Goal: Task Accomplishment & Management: Use online tool/utility

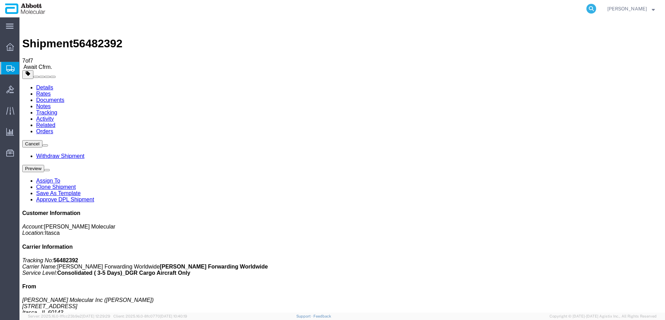
click at [596, 7] on icon at bounding box center [591, 9] width 10 height 10
click at [462, 10] on input "search" at bounding box center [480, 8] width 211 height 17
paste input "469177377599"
type input "469177377599"
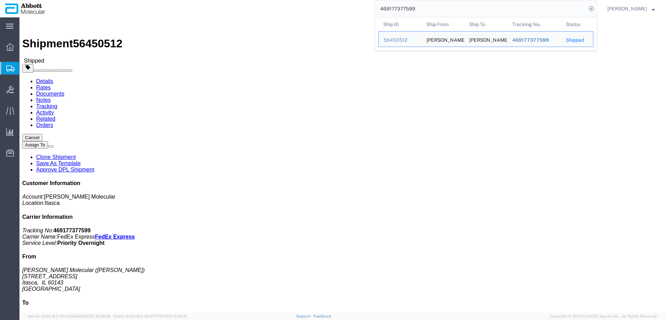
drag, startPoint x: 384, startPoint y: 75, endPoint x: 450, endPoint y: 72, distance: 66.1
click div "References Delivery Number: 529167401 Department: AMBIENT Edit References Selec…"
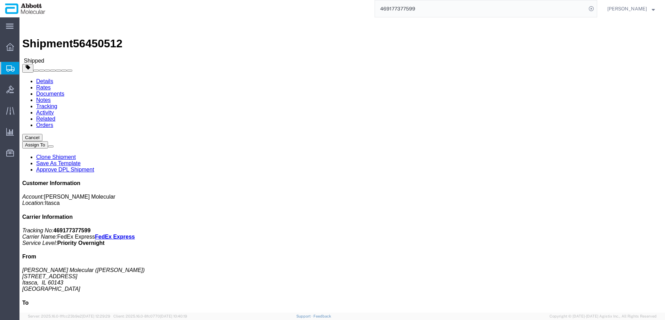
copy span "Delivery Number: 529167401"
click at [596, 8] on icon at bounding box center [591, 9] width 10 height 10
click at [545, 8] on input "search" at bounding box center [480, 8] width 211 height 17
paste input "56419515"
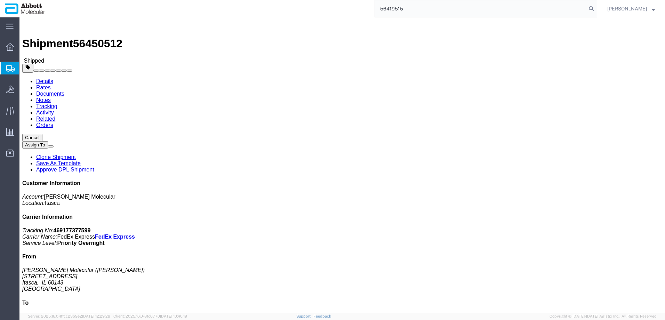
type input "56419515"
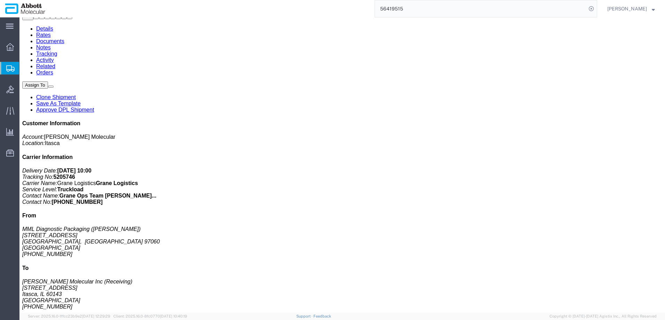
scroll to position [70, 0]
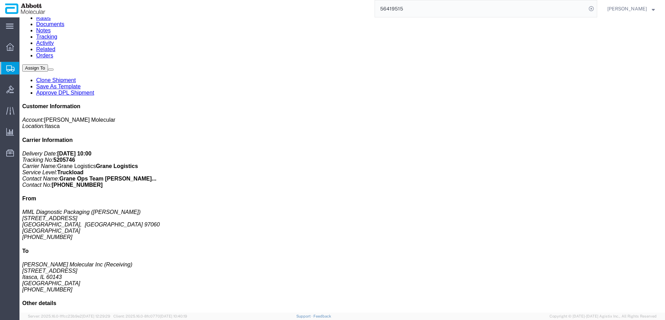
click link "Clone Shipment"
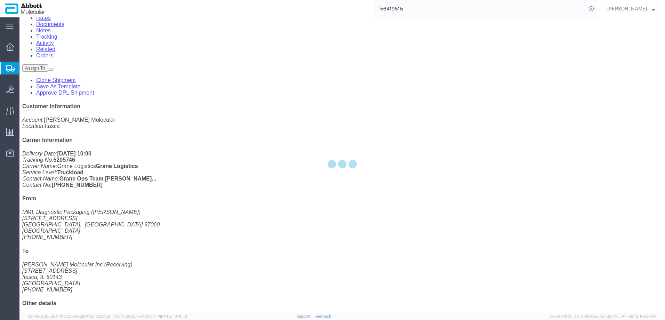
select select "48454"
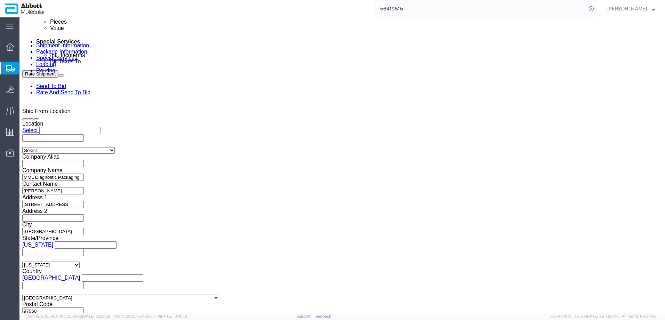
scroll to position [412, 0]
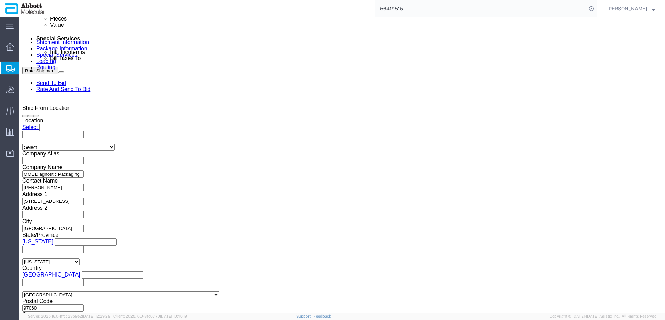
click input "MML_08.07.25_1"
drag, startPoint x: 112, startPoint y: 123, endPoint x: 117, endPoint y: 123, distance: 4.5
click input "MML_08.07.25_1"
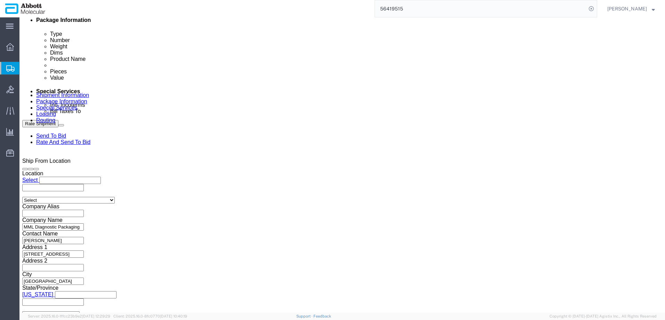
scroll to position [343, 0]
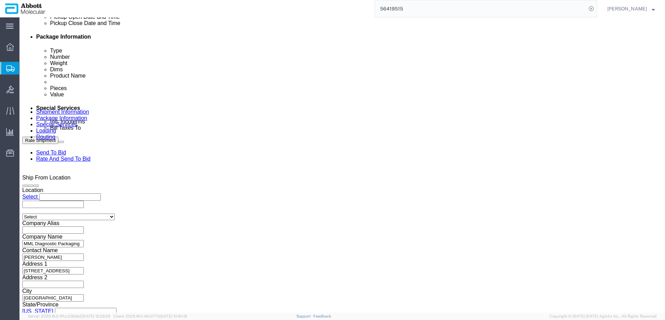
type input "MML_[DATE]"
click div "[DATE] 11:00 AM"
click button "Apply"
click div "[DATE] 12:00 PM"
type input "3:00 PM"
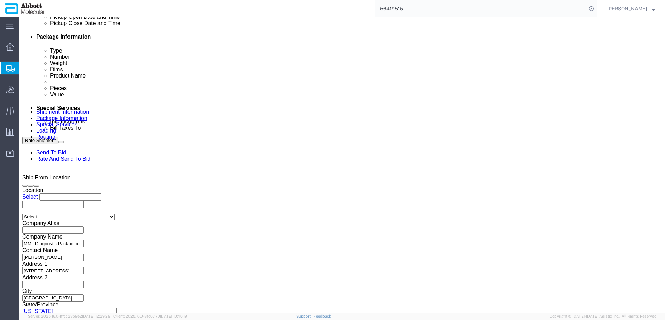
click button "Apply"
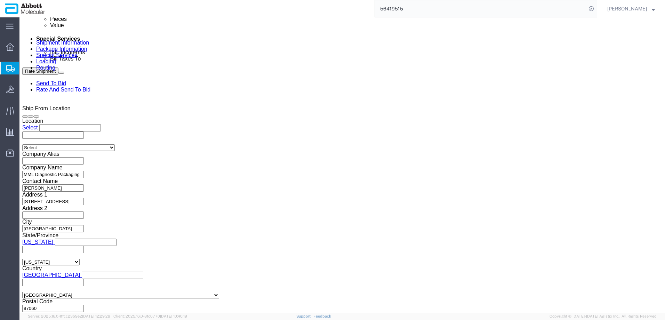
scroll to position [412, 0]
click button "Continue"
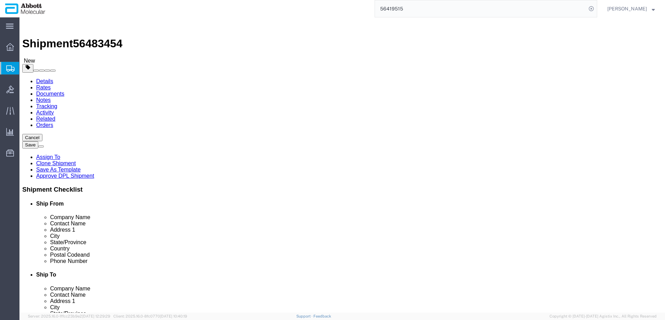
drag, startPoint x: 110, startPoint y: 146, endPoint x: 67, endPoint y: 146, distance: 42.8
click div "Number Number of packages of specified package type and dimensions 18"
type input "5"
type input "2100"
click dd "216.00 Each"
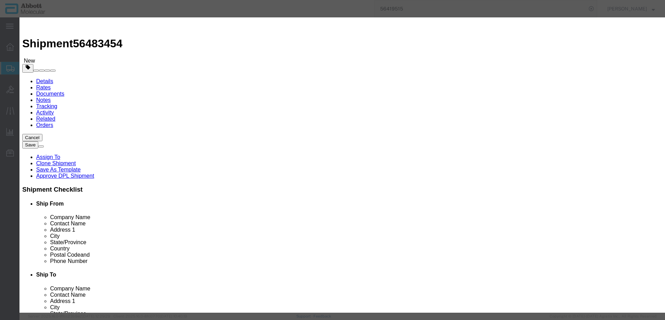
click input "09K1202"
type input "60"
type input "`1"
select select "USD"
click input "60"
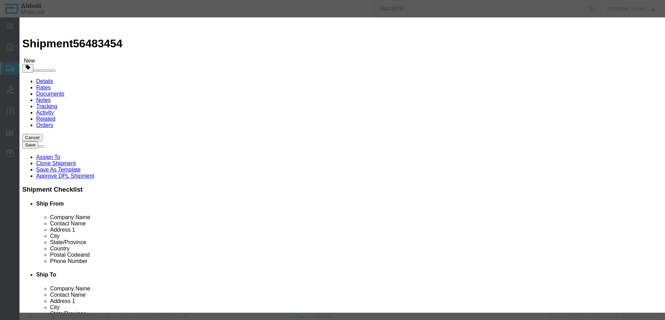
type input "1"
click label "NMFC"
click button "Save & Close"
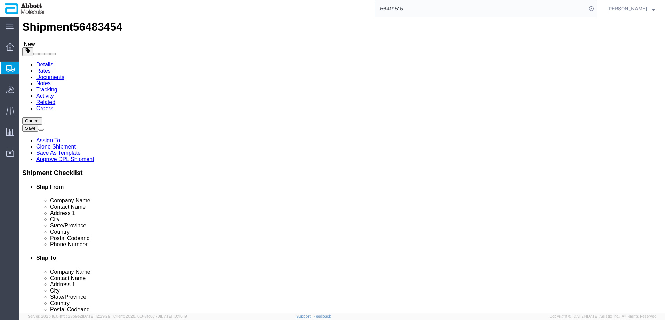
scroll to position [30, 0]
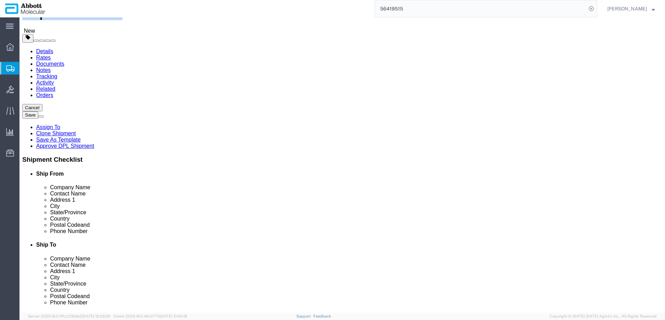
drag, startPoint x: 17, startPoint y: 5, endPoint x: 95, endPoint y: 8, distance: 77.7
click div "Shipment 56483454 New"
copy h1 "Shipment 56483454"
click button "Rate Shipment"
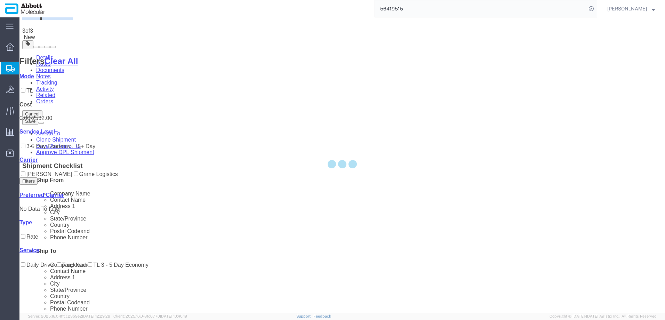
scroll to position [0, 0]
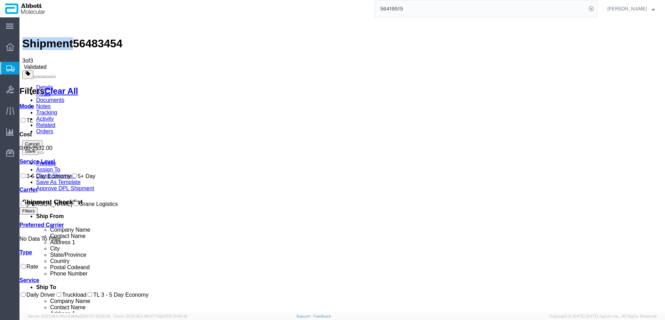
click at [74, 206] on input "Grane Logistics" at bounding box center [76, 203] width 5 height 5
checkbox input "true"
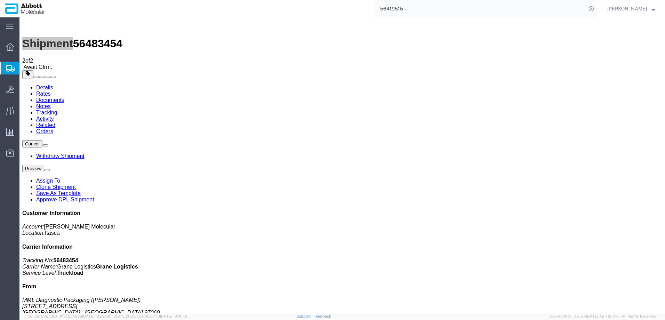
drag, startPoint x: 48, startPoint y: 104, endPoint x: 0, endPoint y: 90, distance: 50.2
click at [0, 0] on span "Create from Template" at bounding box center [0, 0] width 0 height 0
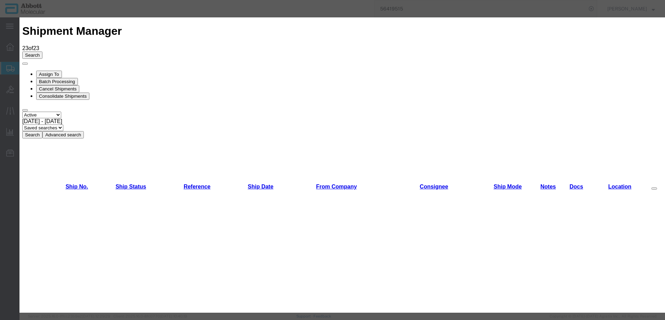
scroll to position [522, 0]
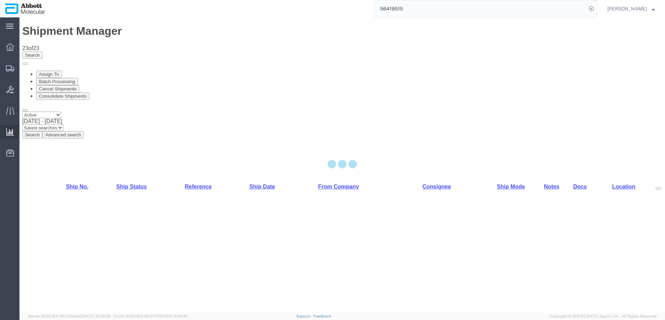
select select "48454"
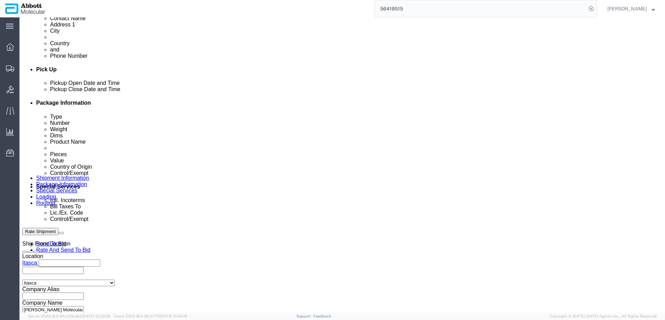
scroll to position [278, 0]
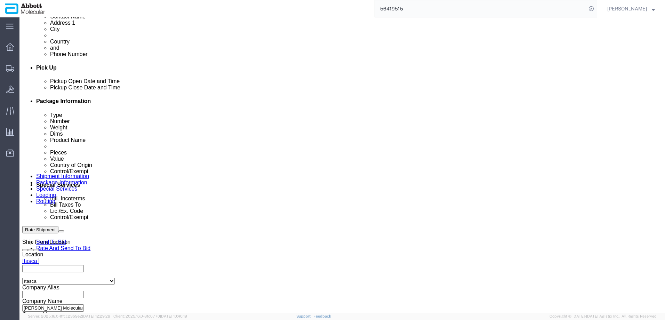
click input "text"
paste input "620582483"
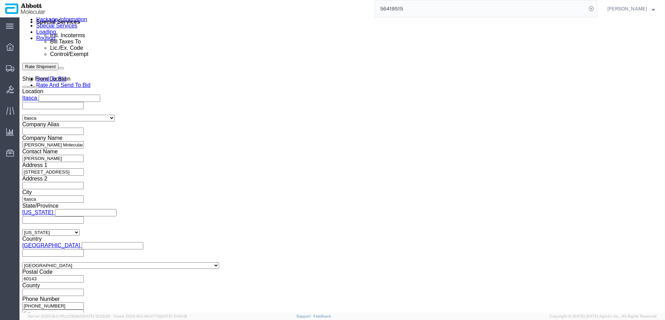
scroll to position [443, 0]
type input "620582483"
click button "Continue"
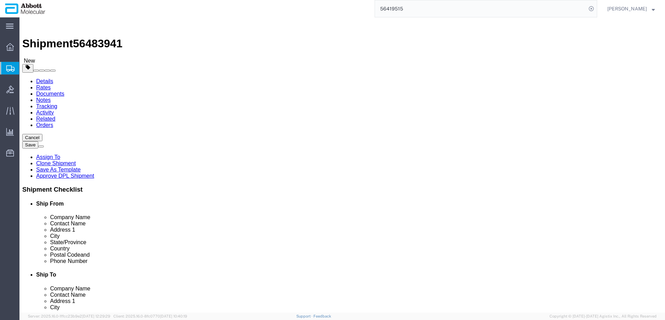
click select "Select Box (B) Box (C) Box (D) Cardboard Box(es) Crate (Instrument) Crate(s) En…"
select select "BOXC"
click select "Select Box (B) Box (C) Box (D) Cardboard Box(es) Crate (Instrument) Crate(s) En…"
type input "22.00"
type input "18.00"
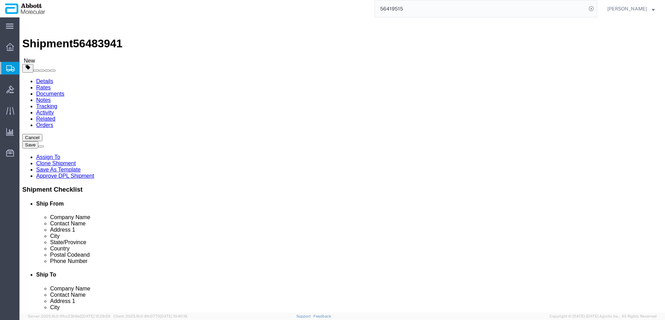
type input "18.00"
drag, startPoint x: 113, startPoint y: 160, endPoint x: 72, endPoint y: 157, distance: 40.5
click div "Weight 0.00 Select kgs lbs Ship. t°"
type input "20"
click input "checkbox"
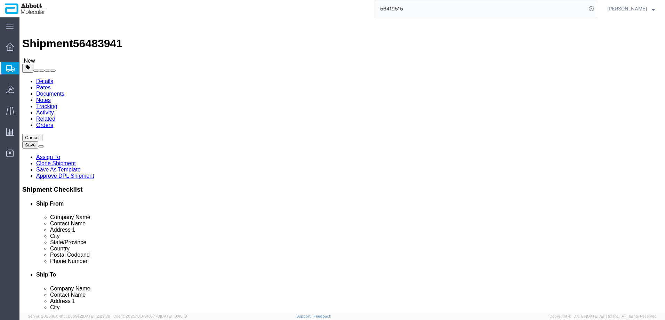
checkbox input "true"
type input "FROZEN"
click link "Add Content"
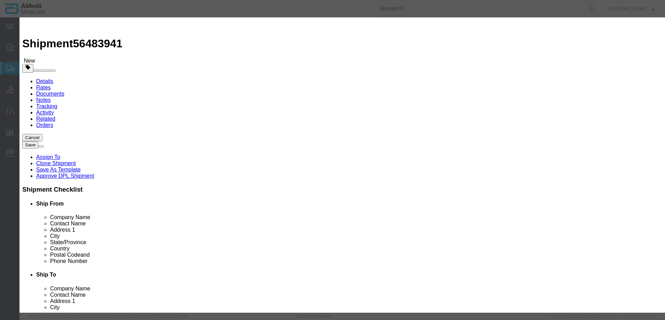
click input "text"
type input "05J9001"
click strong "05J9001"
select select
checkbox input "false"
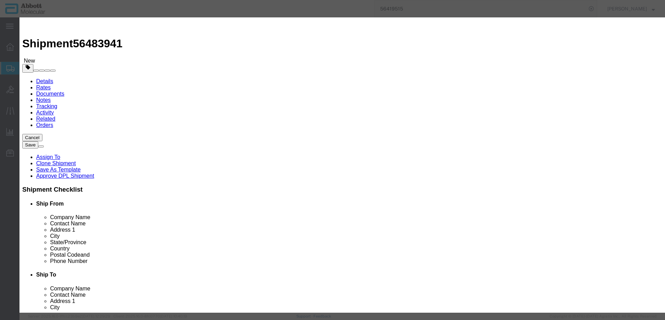
select select "US"
type input "3822190080"
select select "BIS"
checkbox input "false"
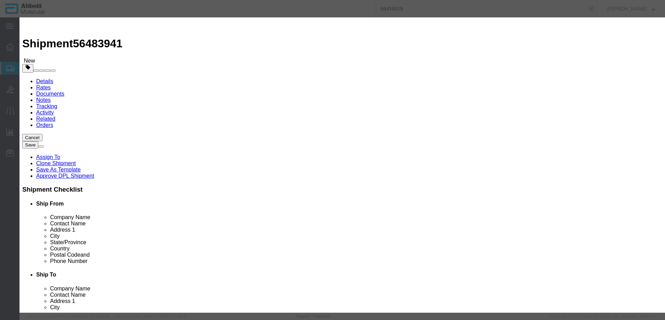
type input "05J9001"
type textarea "LSI MLL Break Apart"
select select "NLR"
type input "05J9001"
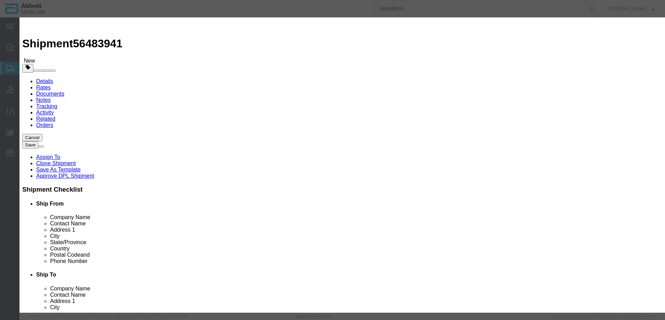
type input "1"
select select "70"
drag, startPoint x: 409, startPoint y: 112, endPoint x: 409, endPoint y: 117, distance: 5.6
click select "Select Account Type Activity ID Airline Appointment Number ASN Batch Number Bil…"
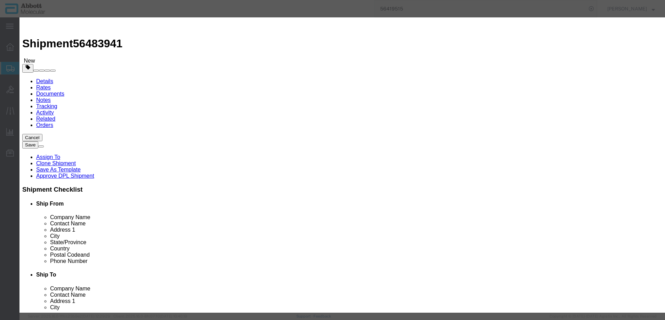
select select "BATCH_NUMBER"
click select "Select Account Type Activity ID Airline Appointment Number ASN Batch Number Bil…"
type input "411299"
click button "Save & Close"
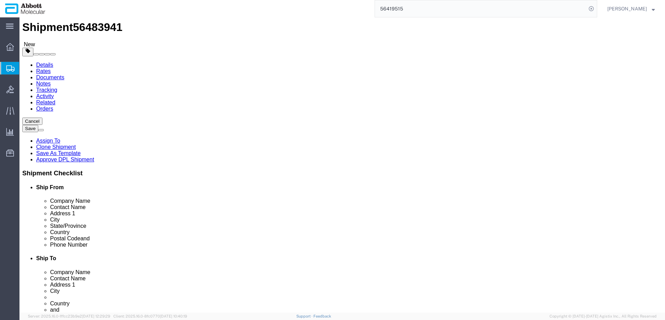
scroll to position [17, 0]
click button "Continue"
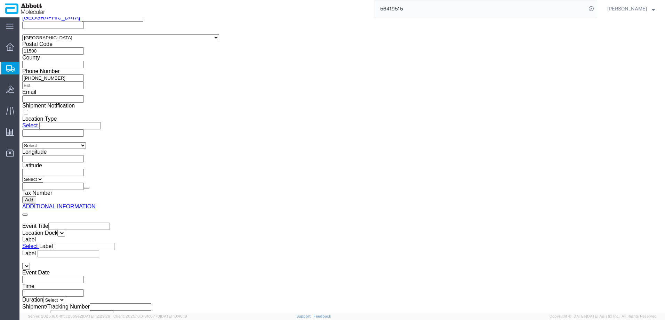
scroll to position [1048, 0]
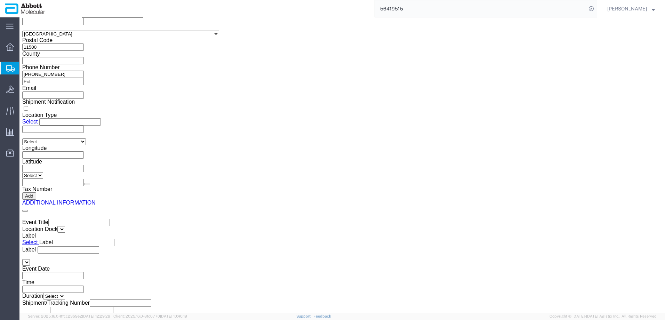
click button "Upload"
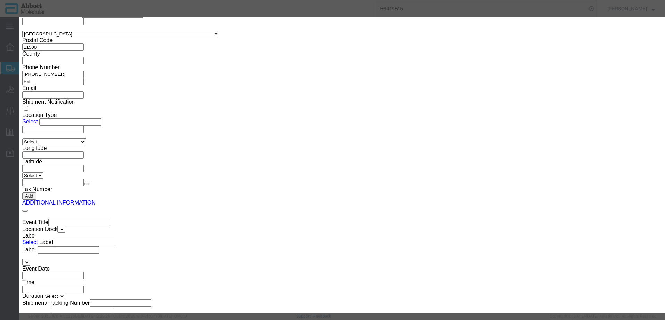
click button "Browse"
type input "C:\fakepath\620582483 SLI DSV.pdf"
click button "Upload"
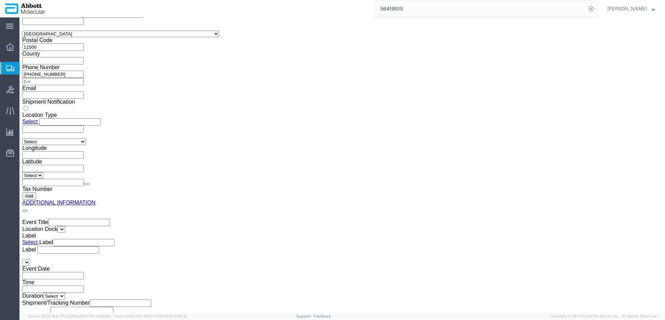
drag, startPoint x: 19, startPoint y: 7, endPoint x: 94, endPoint y: 8, distance: 75.1
click h1 "Shipment 56483941"
copy h1 "Shipment 56483941"
click button "Rate Shipment"
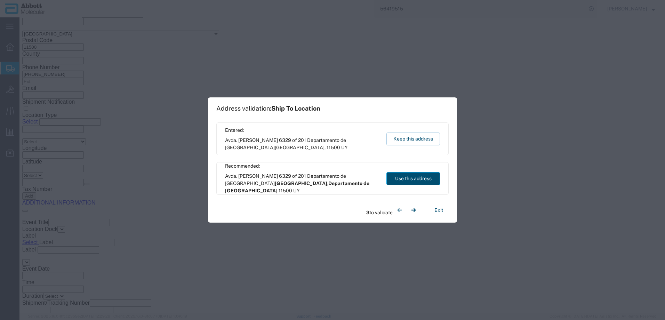
click at [399, 178] on button "Use this address" at bounding box center [413, 178] width 54 height 13
select select "10"
type input "[GEOGRAPHIC_DATA]"
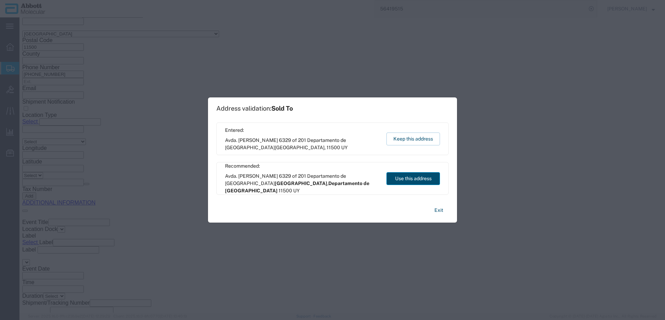
select select "10"
type input "[GEOGRAPHIC_DATA]"
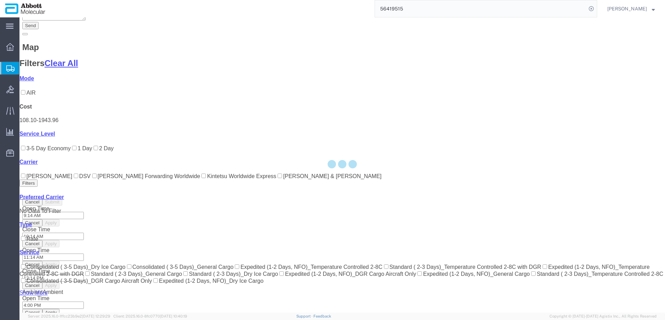
scroll to position [134, 0]
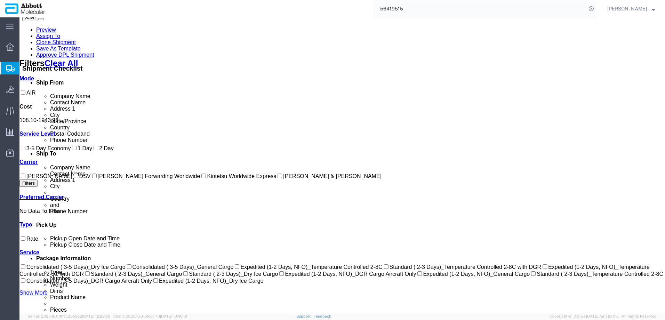
drag, startPoint x: 27, startPoint y: 201, endPoint x: 59, endPoint y: 200, distance: 31.3
click at [74, 178] on input "DSV" at bounding box center [76, 176] width 5 height 5
checkbox input "true"
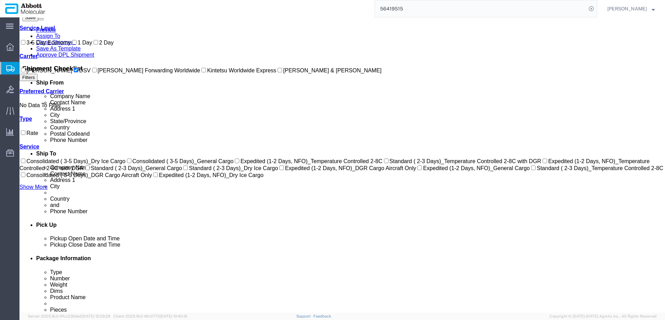
scroll to position [0, 0]
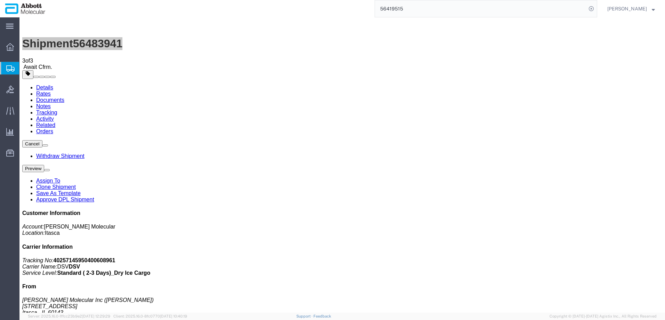
click at [0, 0] on span "Create from Template" at bounding box center [0, 0] width 0 height 0
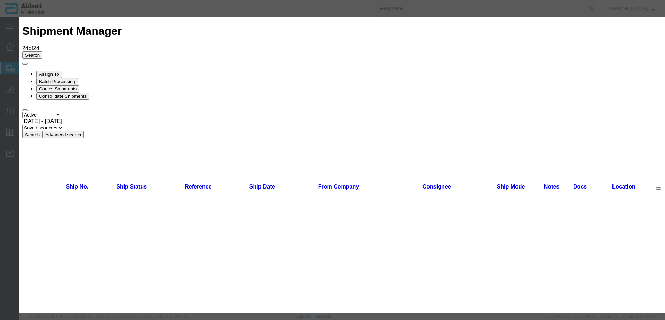
scroll to position [243, 0]
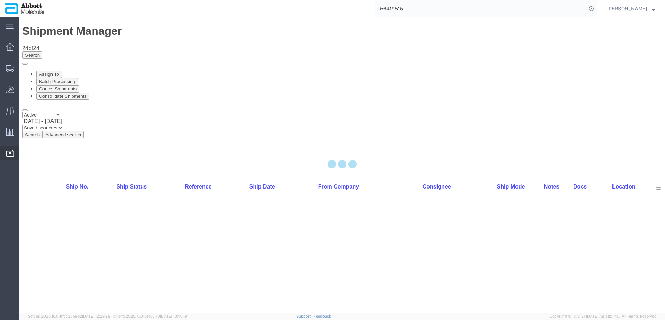
select select "48454"
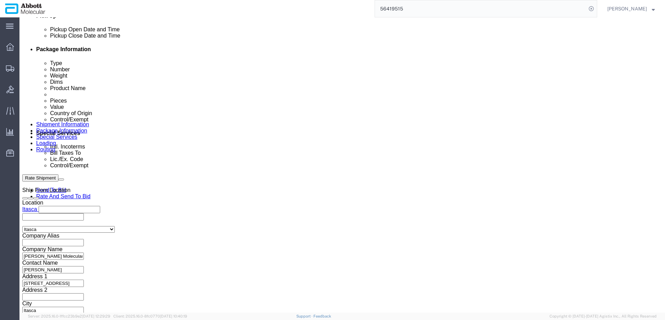
scroll to position [383, 0]
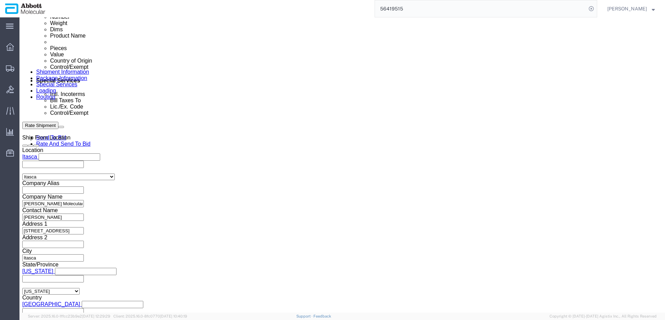
click div "Select Account Type Activity ID Airline Appointment Number ASN Batch Request # …"
click input "text"
paste input "620576900"
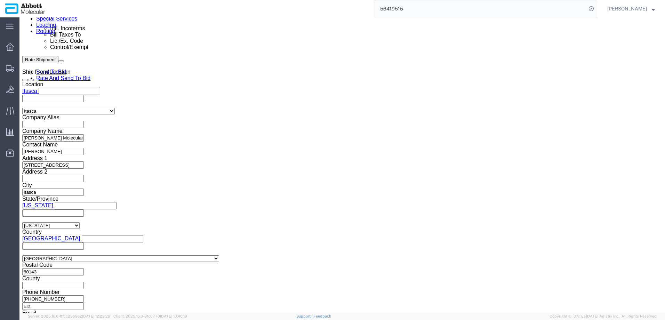
scroll to position [449, 0]
type input "620576900"
click button "Continue"
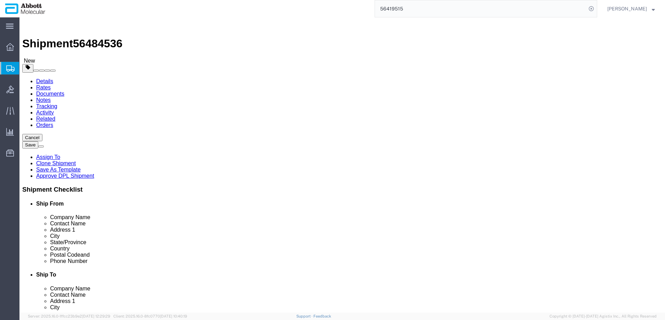
click select "Select Box (B) Box (C) Box (D) Cardboard Box(es) Crate (Instrument) Crate(s) En…"
select select "BOXC"
click select "Select Box (B) Box (C) Box (D) Cardboard Box(es) Crate (Instrument) Crate(s) En…"
type input "22.00"
type input "18.00"
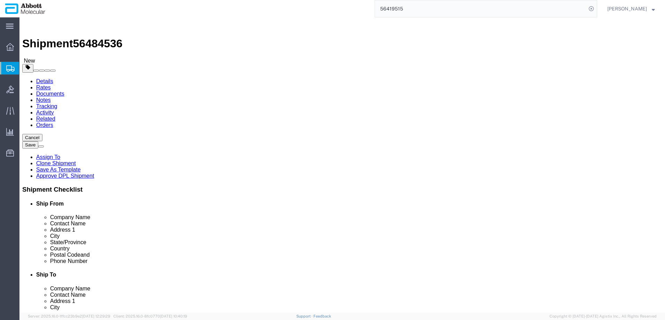
type input "18.00"
drag, startPoint x: 112, startPoint y: 161, endPoint x: 67, endPoint y: 166, distance: 45.8
click div "Package Type Select Box (B) Box (C) Box (D) Cardboard Box(es) Crate (Instrument…"
type input "20"
click input "checkbox"
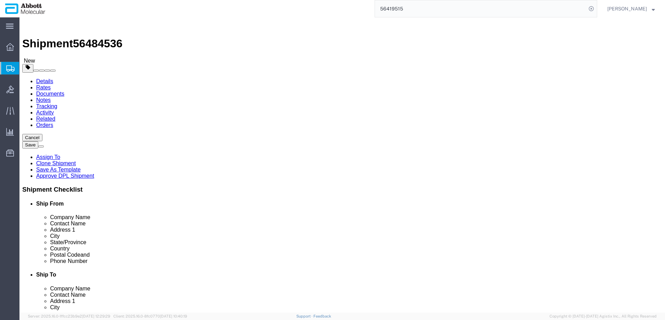
checkbox input "true"
type input "FROZEN"
click link "Add Content"
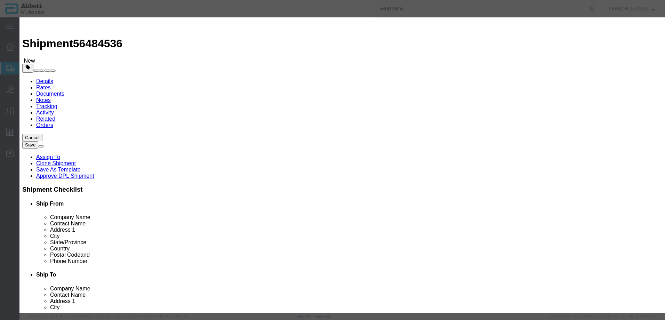
click input "text"
type input "07J7201"
click div "Name: 07J7201 Sku: 07J7201 Model: 07J7201 Description: LSI NMYC SpectOrng/CEP 2…"
select select
checkbox input "false"
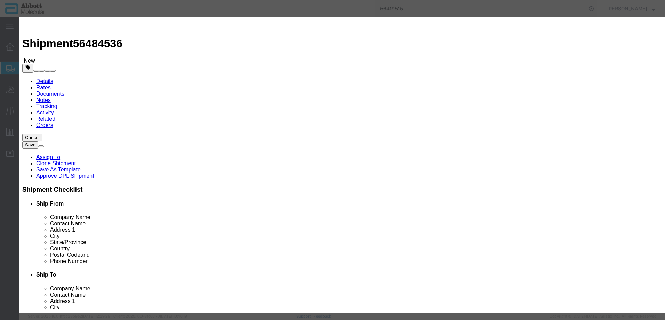
select select "US"
type input "3822190080"
select select "BIS"
checkbox input "false"
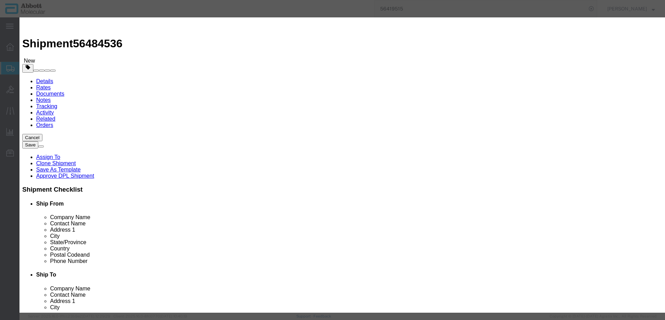
type input "07J7201"
type textarea "LSI NMYC SpectOrng/CEP 2 SpectGrn"
type input "07J7201"
select select "NLR"
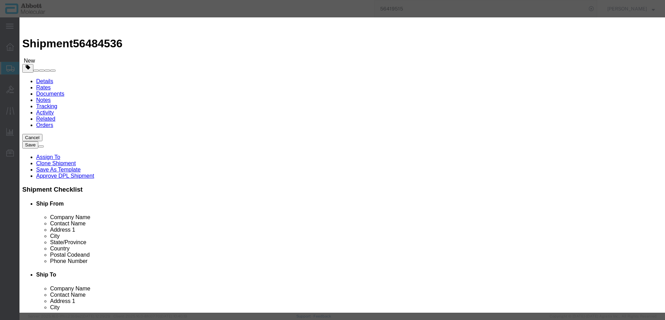
type input "2"
type input "1"
select select "70"
click select "Select Account Type Activity ID Airline Appointment Number ASN Batch Number Bil…"
select select "BATCH_NUMBER"
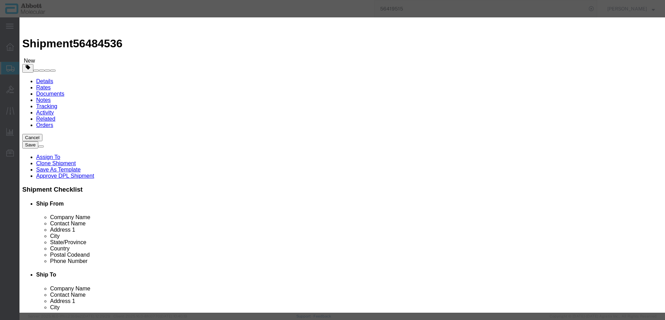
click select "Select Account Type Activity ID Airline Appointment Number ASN Batch Number Bil…"
type input "408876"
click button "Save & Close"
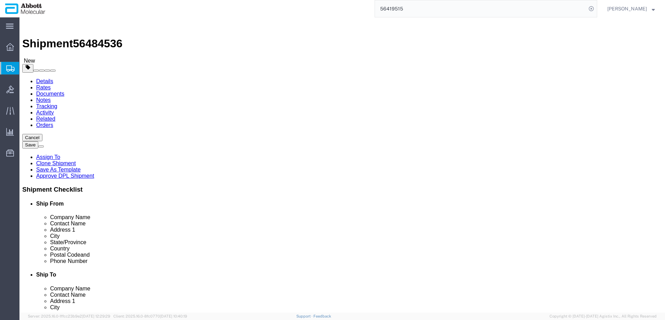
scroll to position [17, 0]
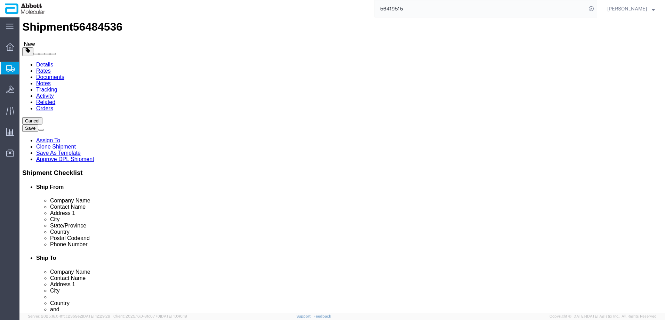
click button "Continue"
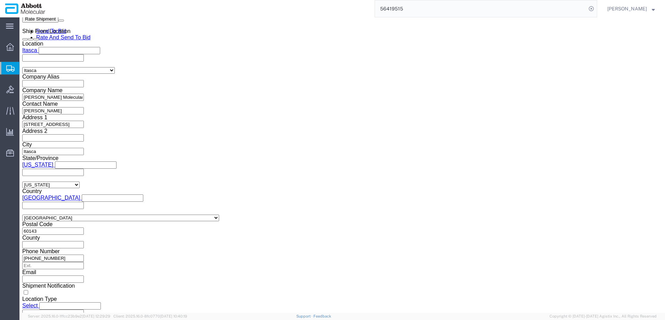
scroll to position [929, 0]
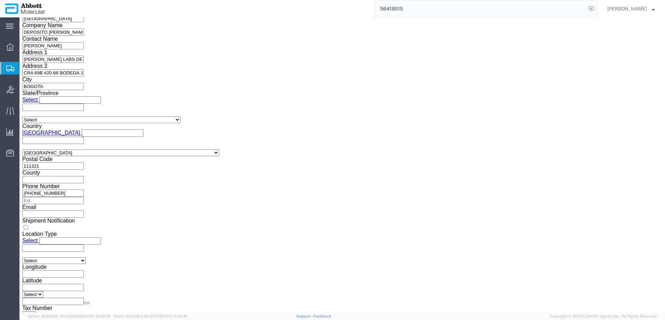
click button "Upload"
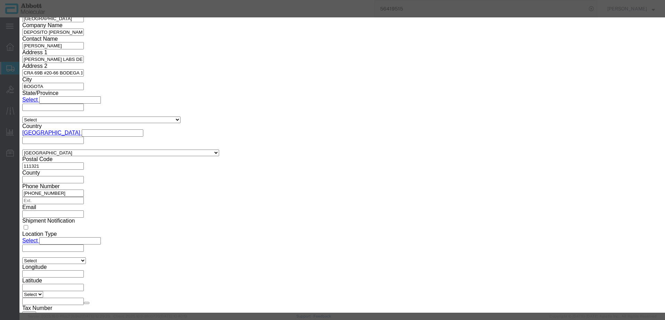
click button "Browse"
type input "C:\fakepath\620576900 SLI KN.pdf"
click button "Upload"
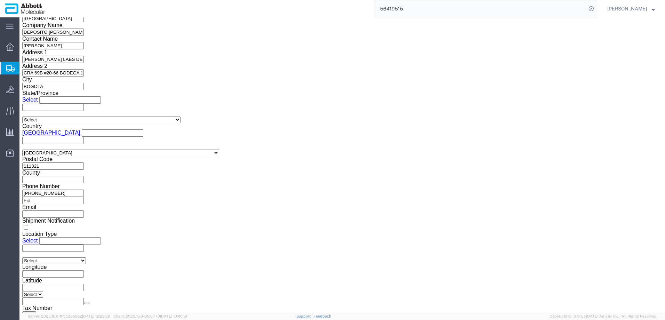
drag, startPoint x: 18, startPoint y: 8, endPoint x: 94, endPoint y: 9, distance: 75.1
click h1 "Shipment 56484536"
copy h1 "Shipment 56484536"
drag, startPoint x: 560, startPoint y: 281, endPoint x: 544, endPoint y: 281, distance: 15.7
click button "Rate Shipment"
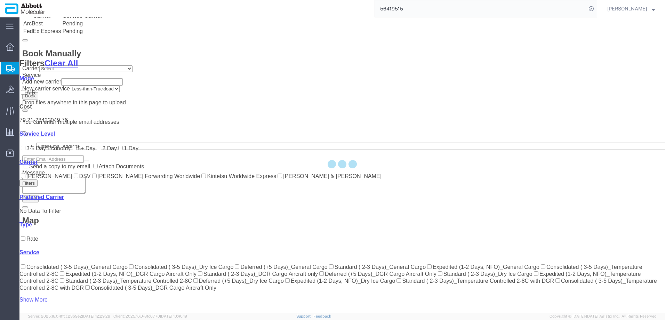
scroll to position [216, 0]
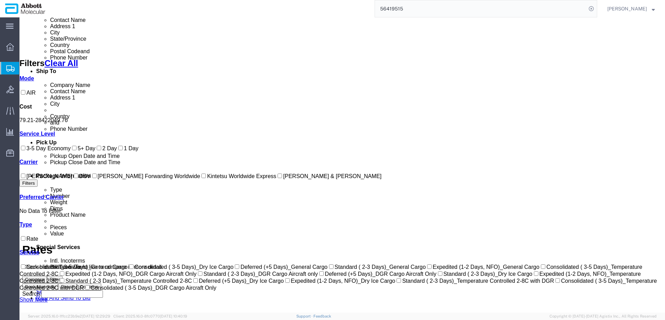
drag, startPoint x: 57, startPoint y: 238, endPoint x: 82, endPoint y: 226, distance: 28.0
click at [276, 179] on label "[PERSON_NAME] & [PERSON_NAME]" at bounding box center [328, 176] width 105 height 6
click at [278, 178] on input "[PERSON_NAME] & [PERSON_NAME]" at bounding box center [280, 176] width 5 height 5
checkbox input "true"
